Goal: Check status: Check status

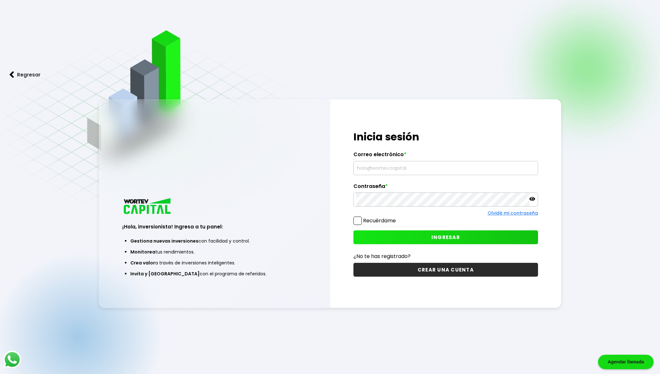
type input "[EMAIL_ADDRESS][DOMAIN_NAME]"
click at [373, 235] on button "INGRESAR" at bounding box center [445, 237] width 185 height 14
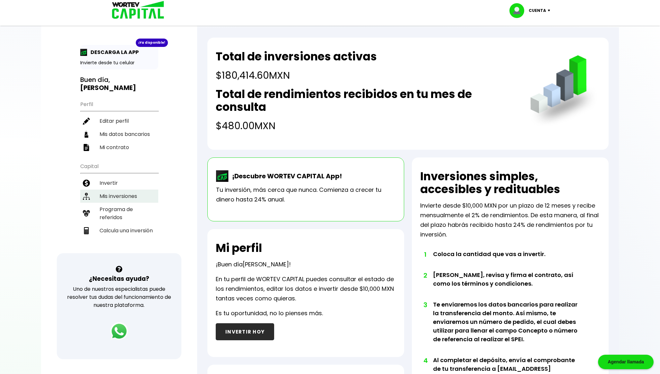
click at [121, 195] on li "Mis inversiones" at bounding box center [119, 195] width 78 height 13
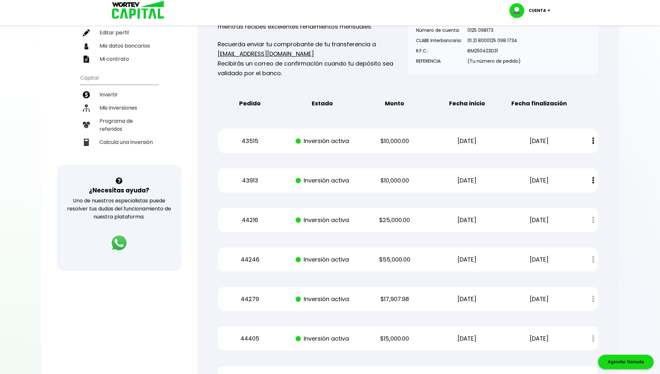
scroll to position [213, 0]
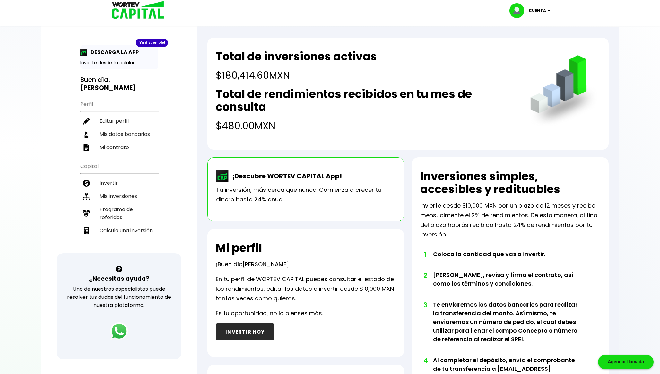
click at [235, 71] on h4 "$180,414.60 MXN" at bounding box center [296, 75] width 161 height 14
